Goal: Information Seeking & Learning: Learn about a topic

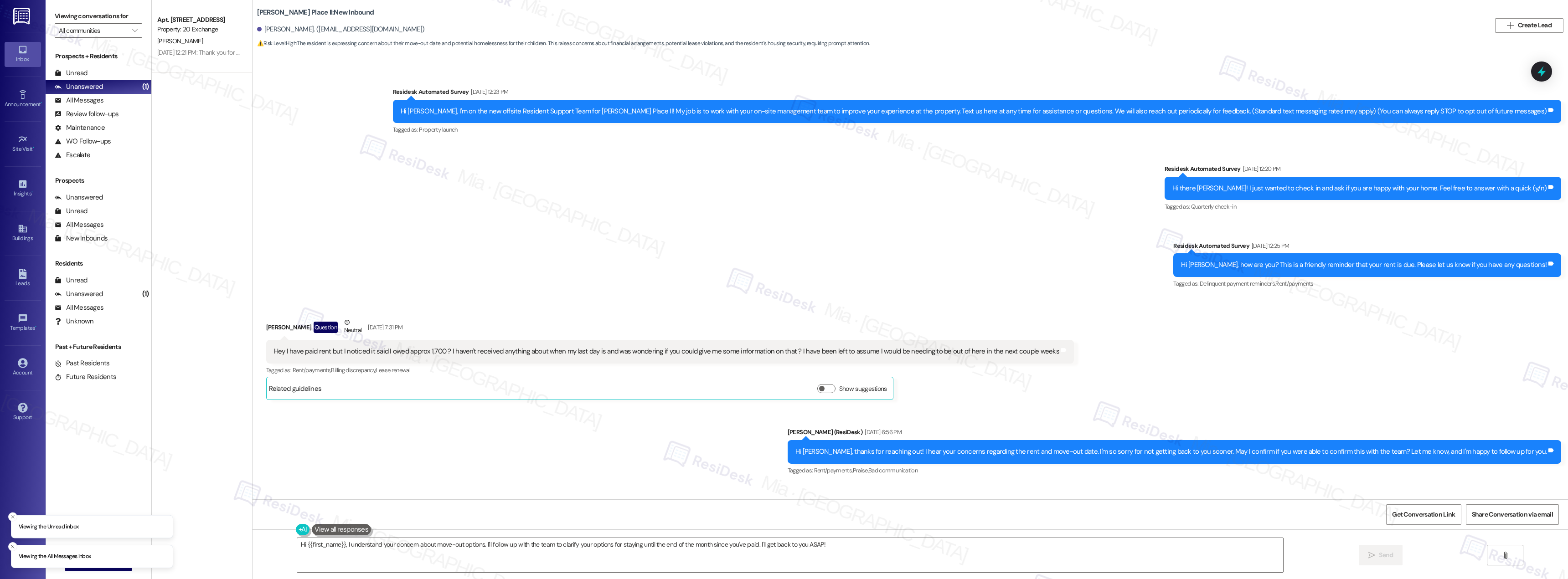
scroll to position [951, 0]
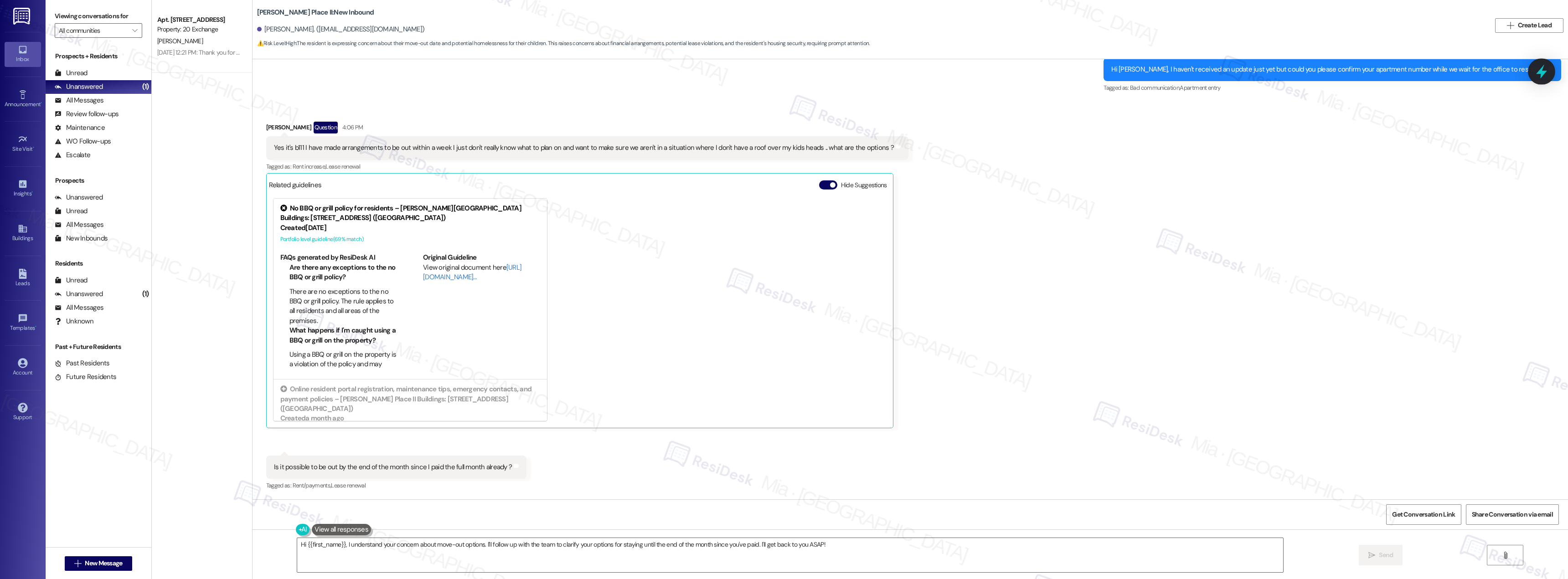
click at [1540, 70] on icon at bounding box center [1542, 72] width 11 height 15
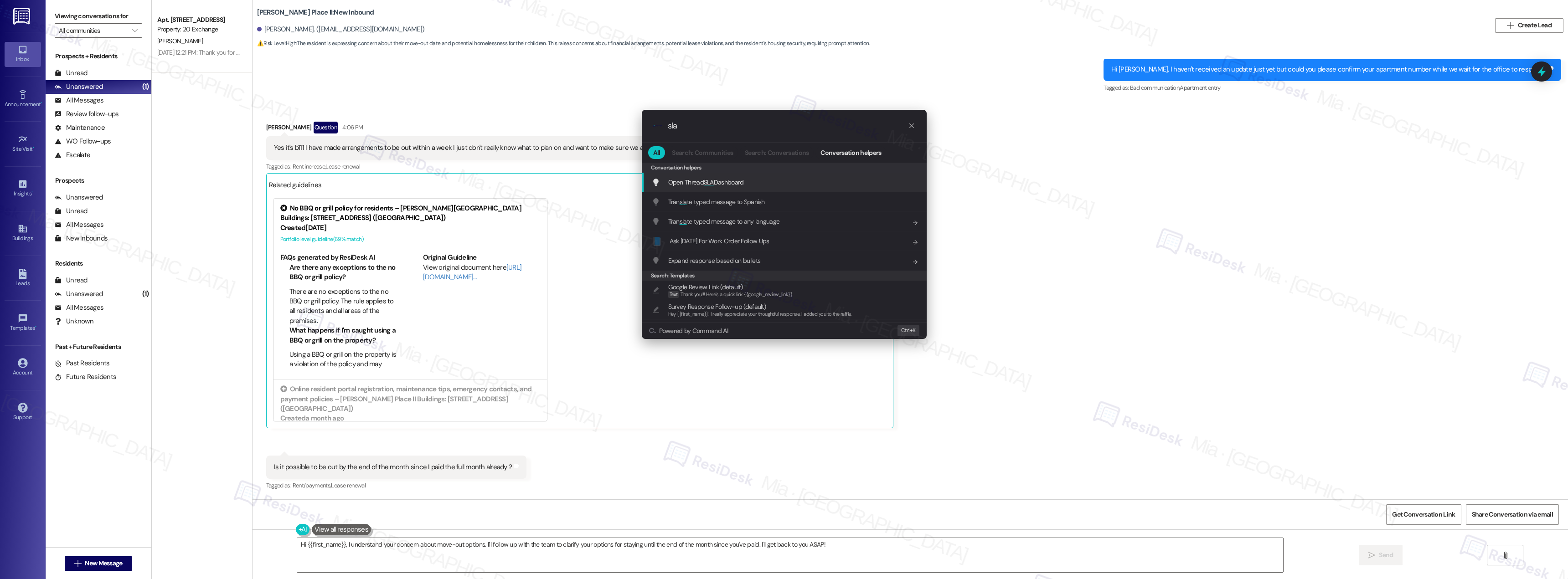
type input "sla"
click at [710, 180] on span "SLA" at bounding box center [709, 183] width 10 height 9
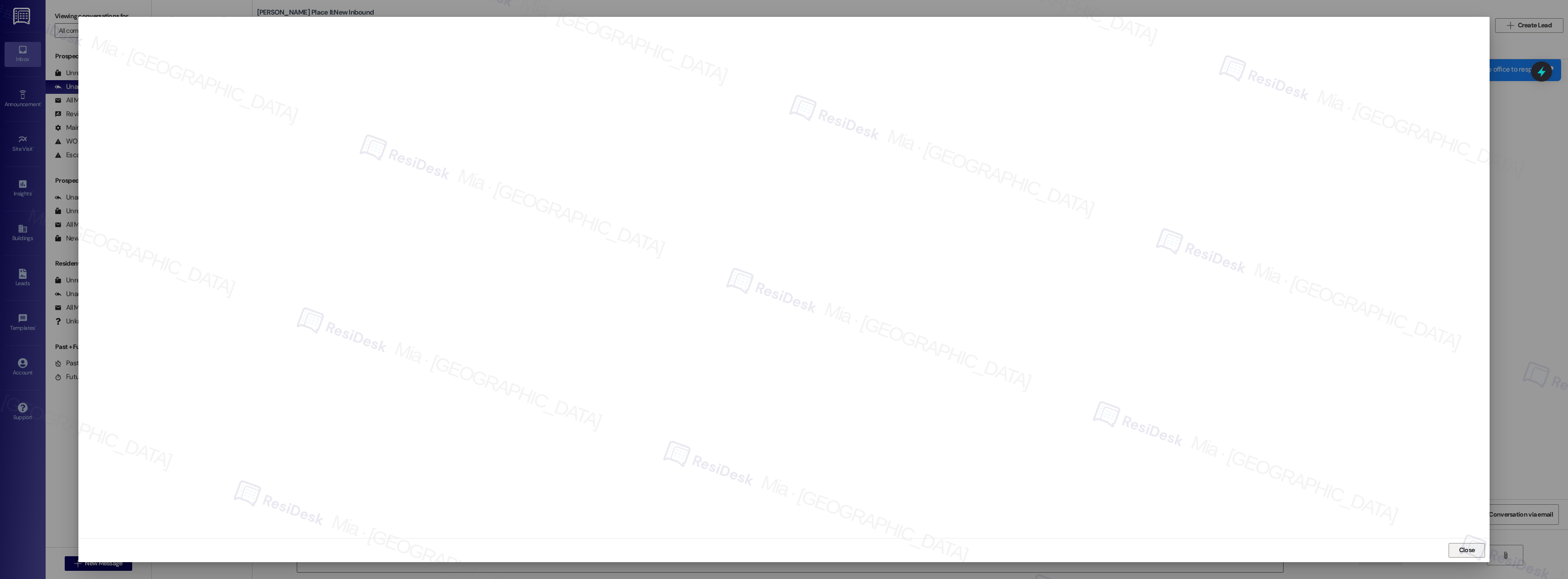
click at [1473, 552] on span "Close" at bounding box center [1466, 550] width 16 height 9
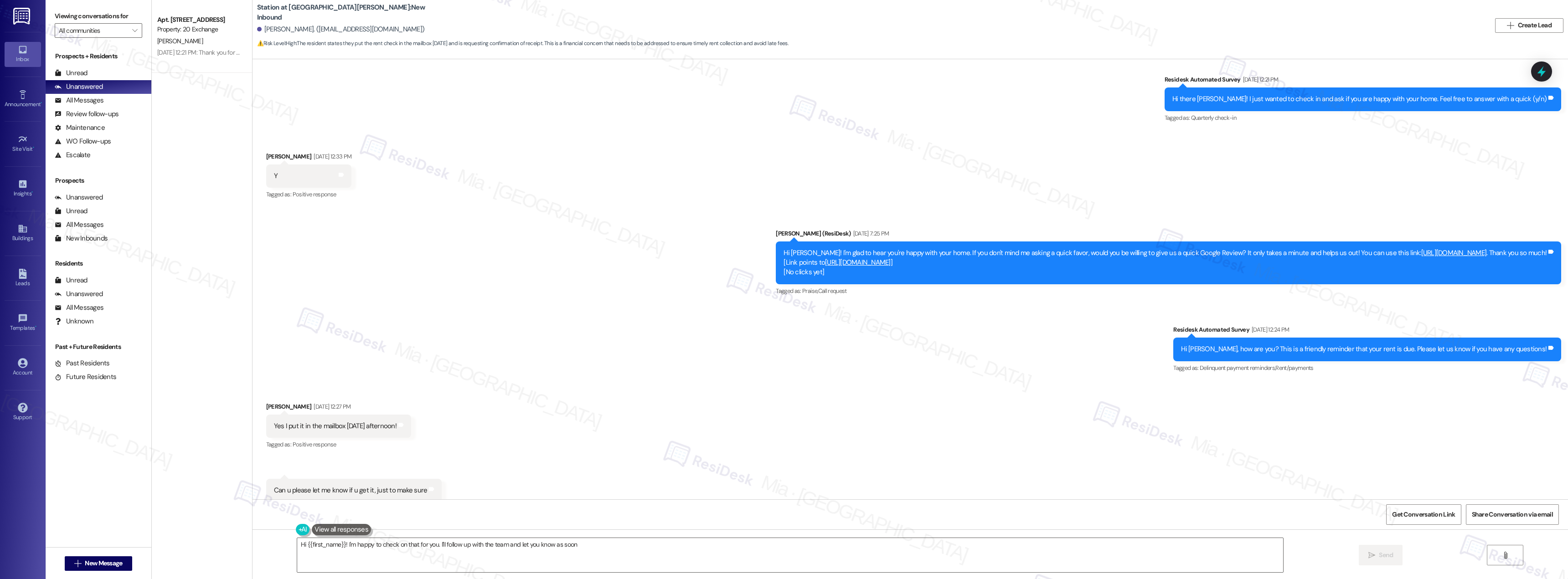
scroll to position [113, 0]
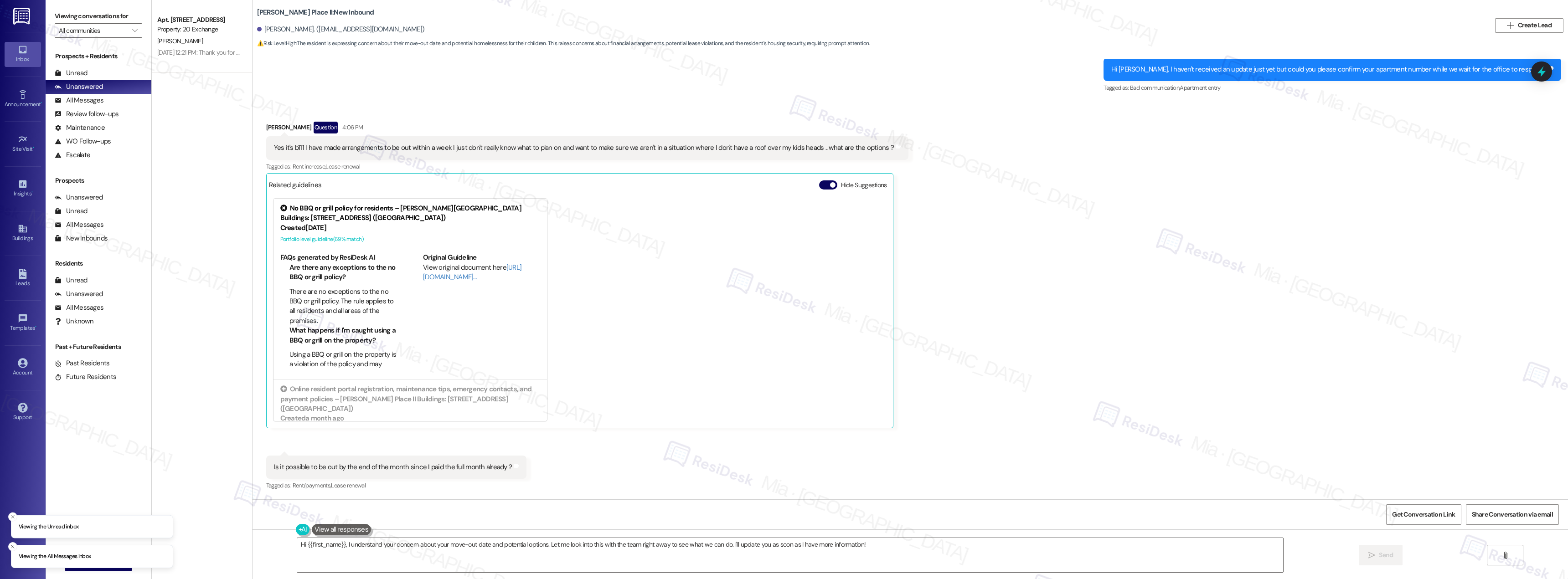
scroll to position [952, 0]
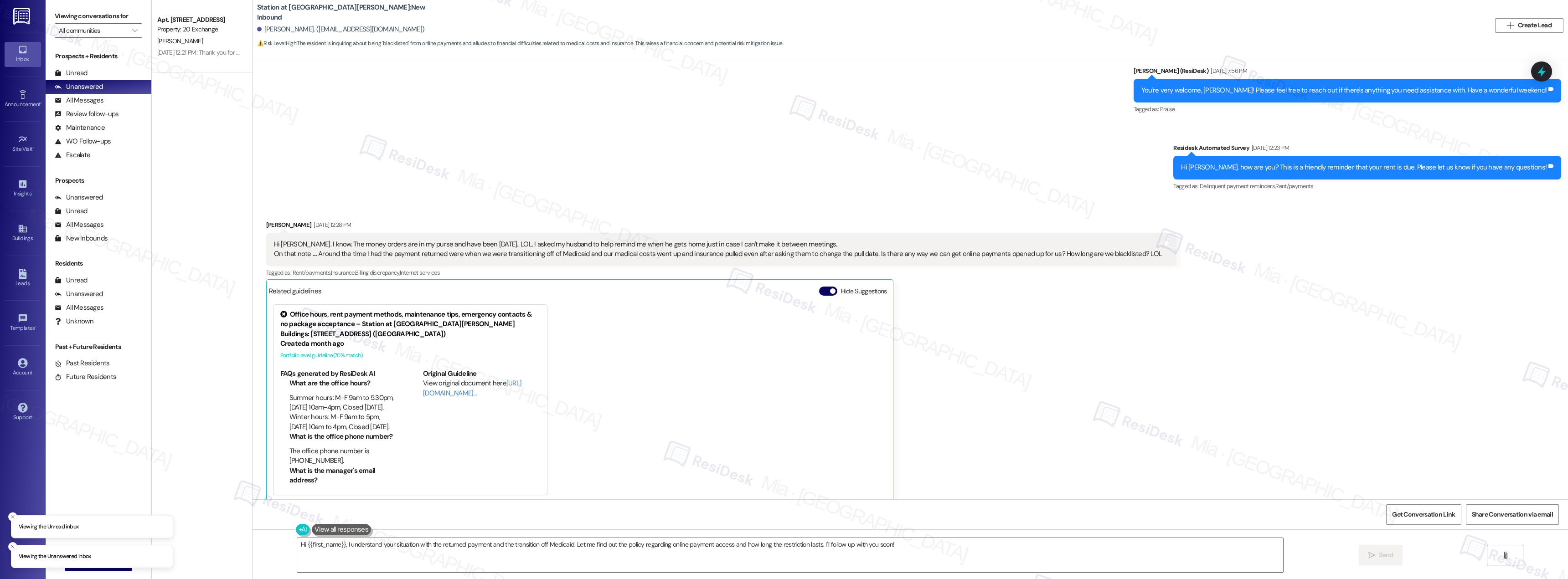
scroll to position [341, 0]
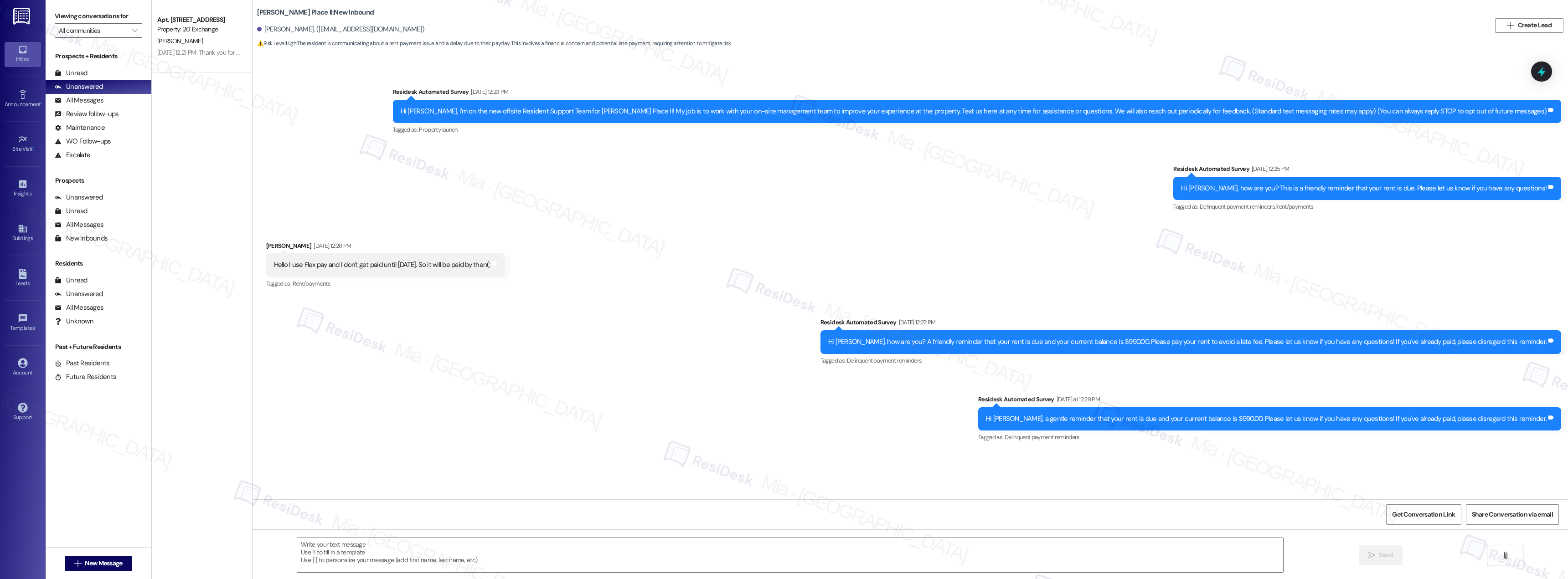
type textarea "Fetching suggested responses. Please feel free to read through the conversation…"
